Goal: Transaction & Acquisition: Purchase product/service

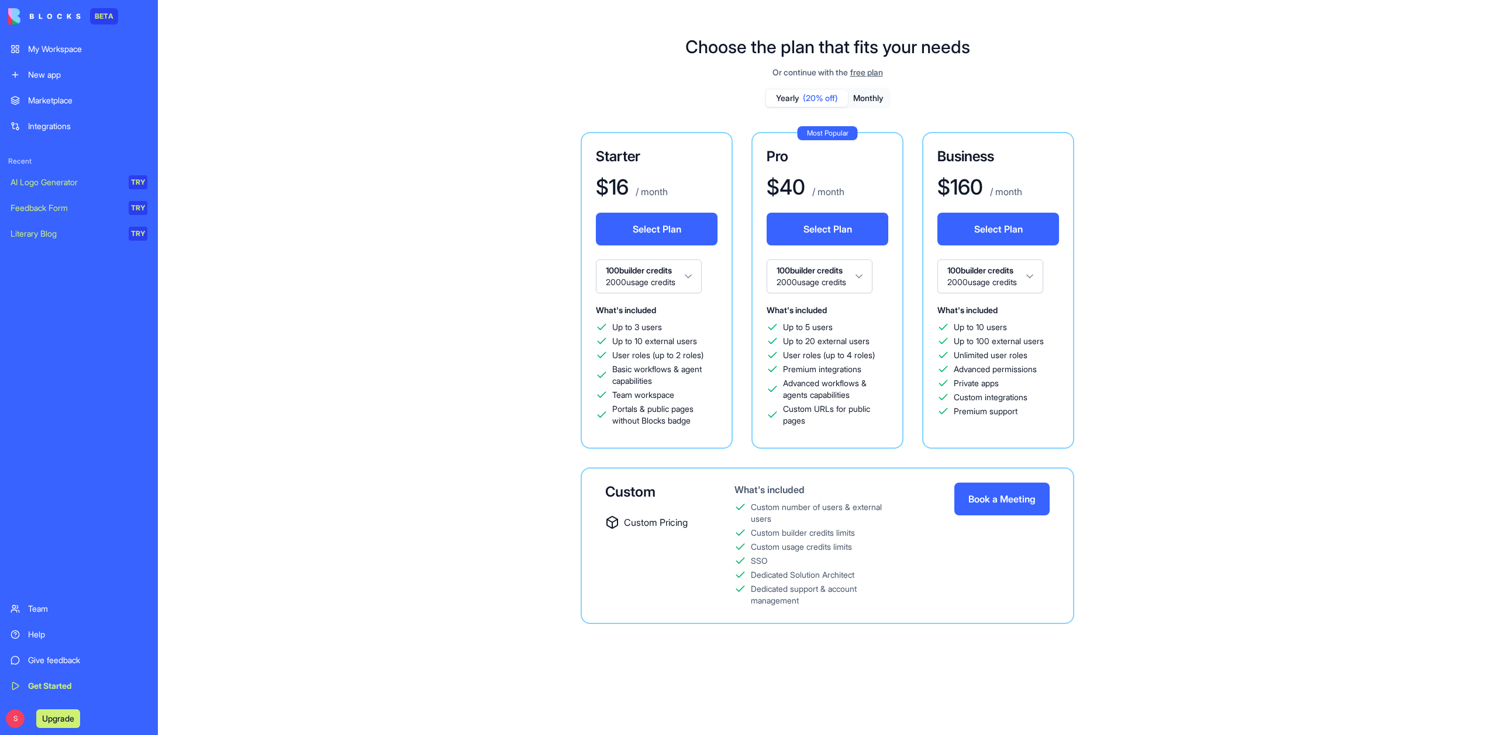
click at [608, 257] on div "Select Plan" at bounding box center [657, 236] width 122 height 47
click at [615, 268] on html "BETA My Workspace New app Marketplace Integrations Recent AI Logo Generator TRY…" at bounding box center [748, 367] width 1497 height 735
click at [657, 279] on html "BETA My Workspace New app Marketplace Integrations Recent AI Logo Generator TRY…" at bounding box center [748, 367] width 1497 height 735
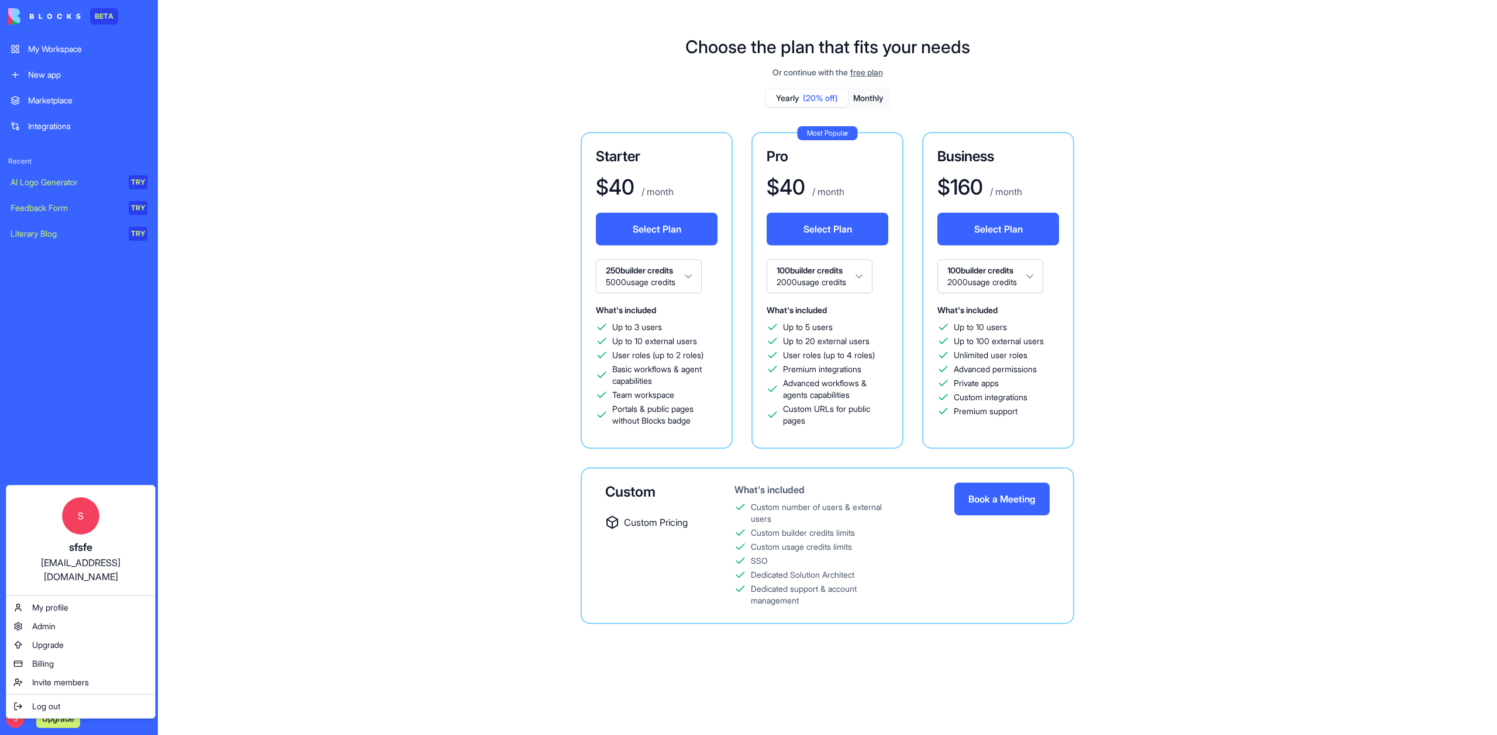
click at [468, 459] on html "BETA My Workspace New app Marketplace Integrations Recent AI Logo Generator TRY…" at bounding box center [748, 367] width 1497 height 735
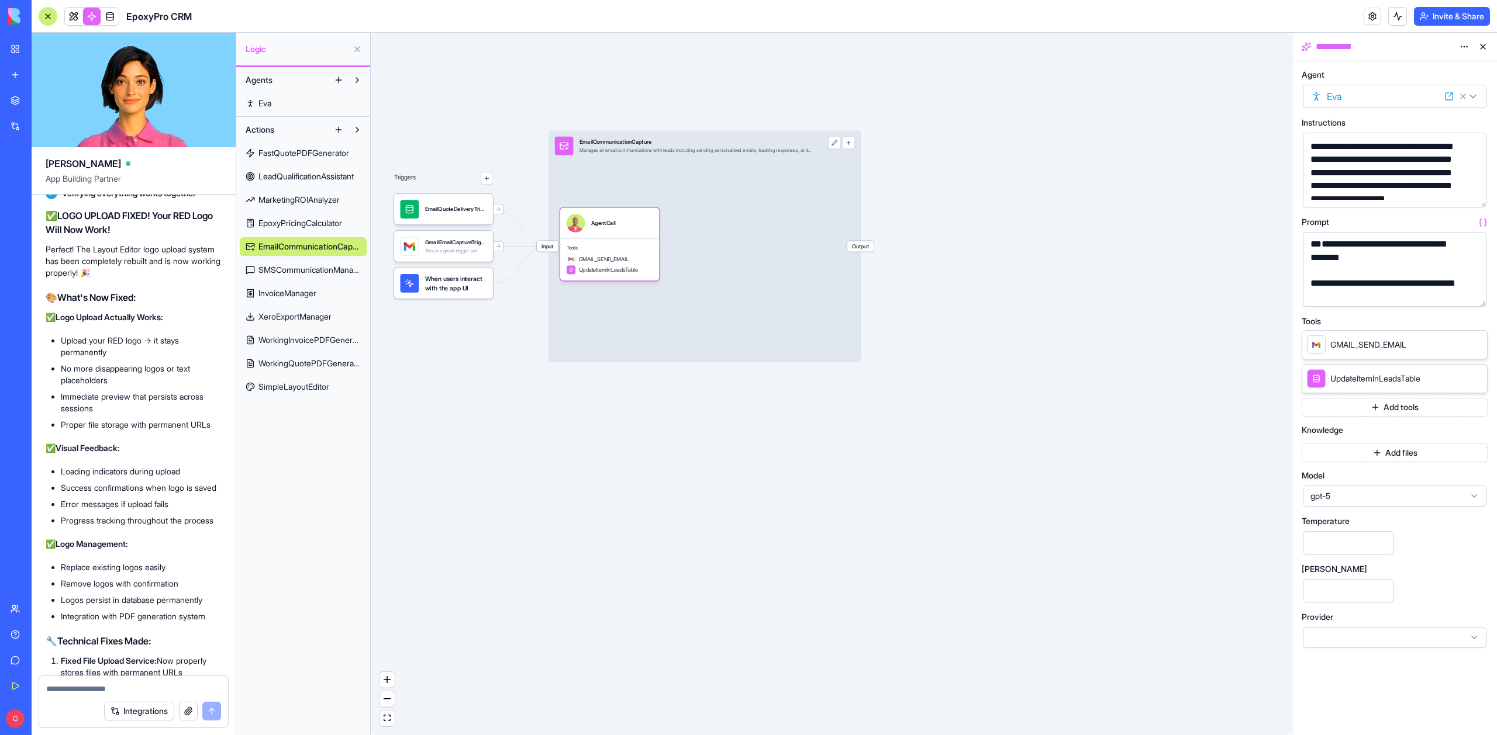
click at [53, 459] on button "Upgrade" at bounding box center [58, 719] width 44 height 19
